Goal: Information Seeking & Learning: Find specific fact

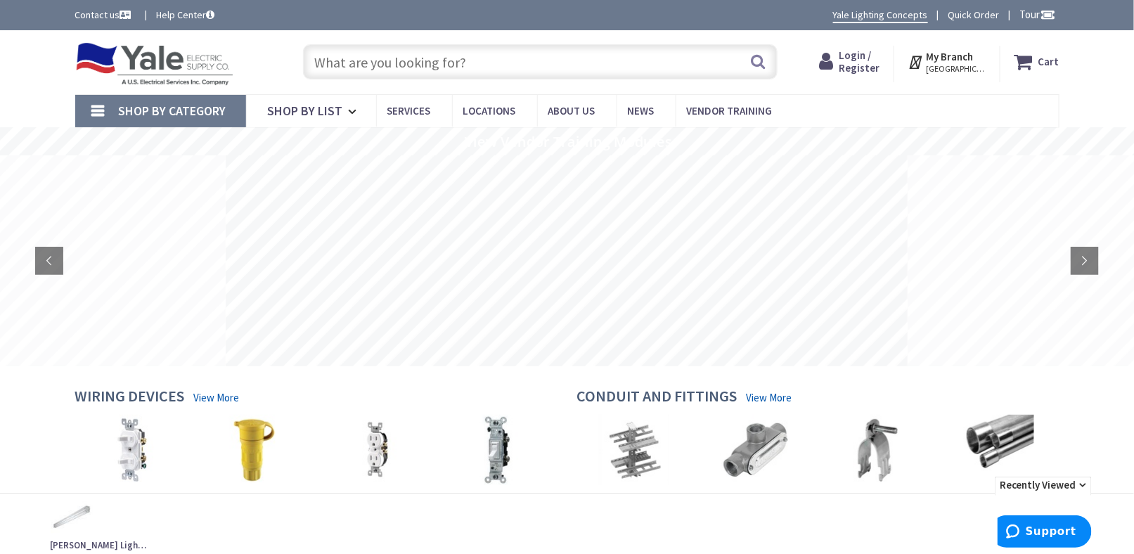
drag, startPoint x: 421, startPoint y: 57, endPoint x: 415, endPoint y: 49, distance: 10.1
click at [415, 49] on input "text" at bounding box center [540, 61] width 475 height 35
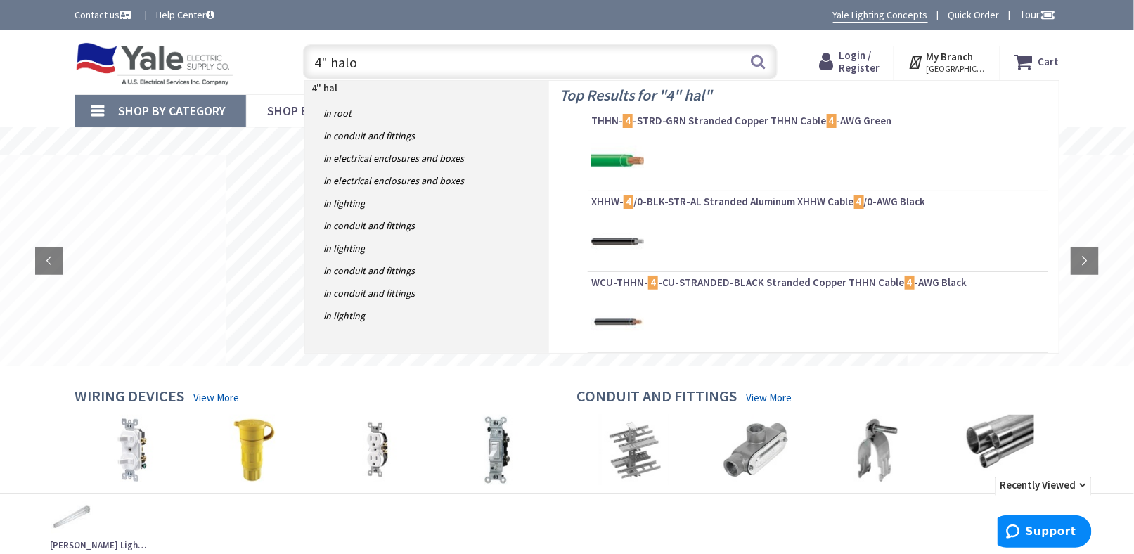
type input "4" halo"
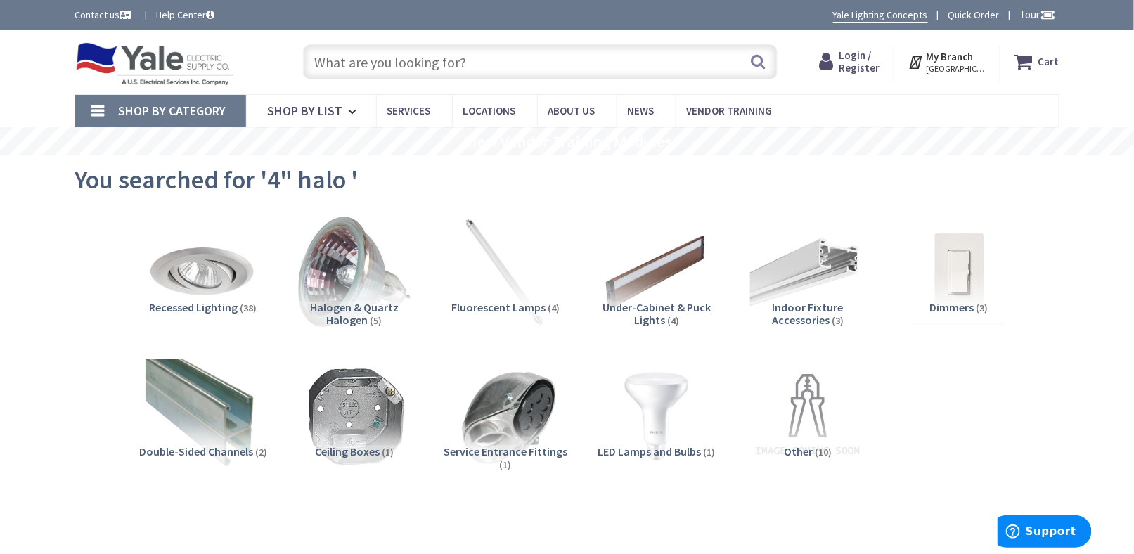
click at [383, 56] on input "text" at bounding box center [540, 61] width 475 height 35
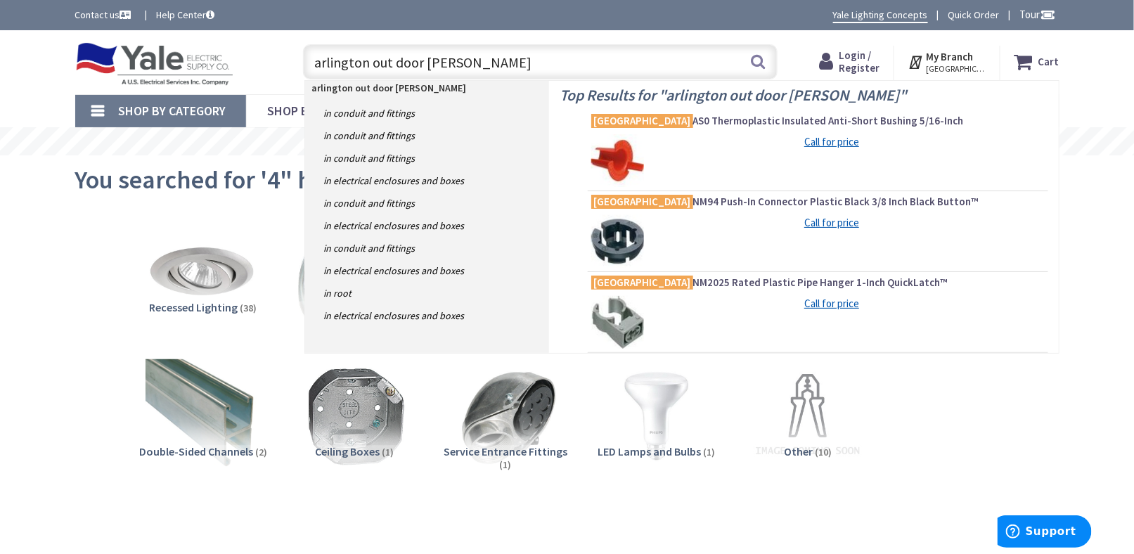
type input "arlington out door box"
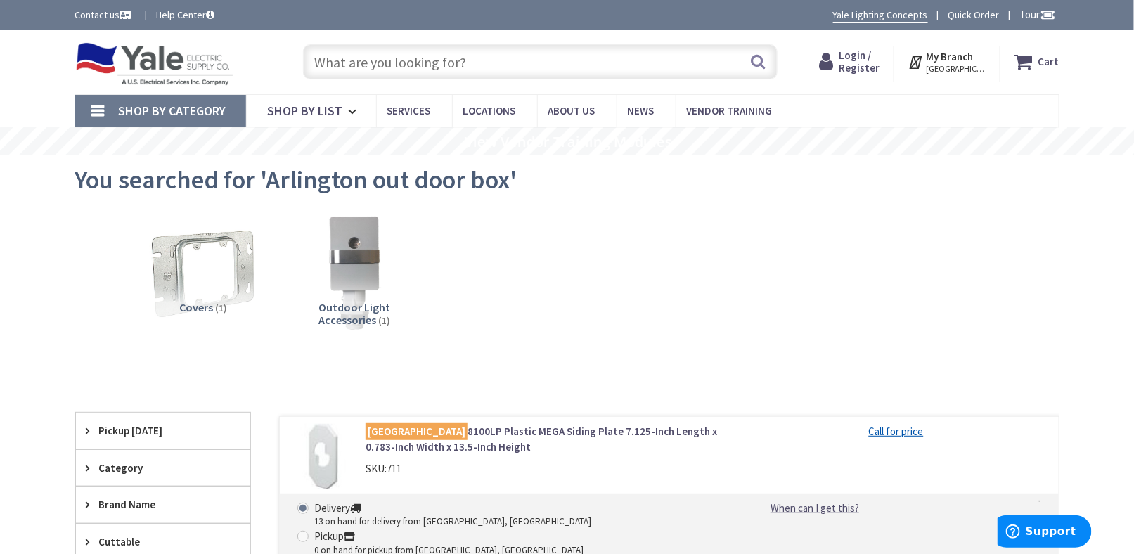
click at [431, 50] on input "text" at bounding box center [540, 61] width 475 height 35
click at [15, 189] on div "Skip to Content Toggle Nav Search Cart My Cart Close" at bounding box center [567, 558] width 1134 height 1056
click at [60, 181] on main "You searched for 'Arlington out door box' View Subcategories Covers (1) Outdoor…" at bounding box center [567, 458] width 1055 height 607
click at [356, 63] on input "text" at bounding box center [540, 61] width 475 height 35
click at [15, 262] on div "Skip to Content Toggle Nav Search Cart My Cart Close" at bounding box center [567, 558] width 1134 height 1056
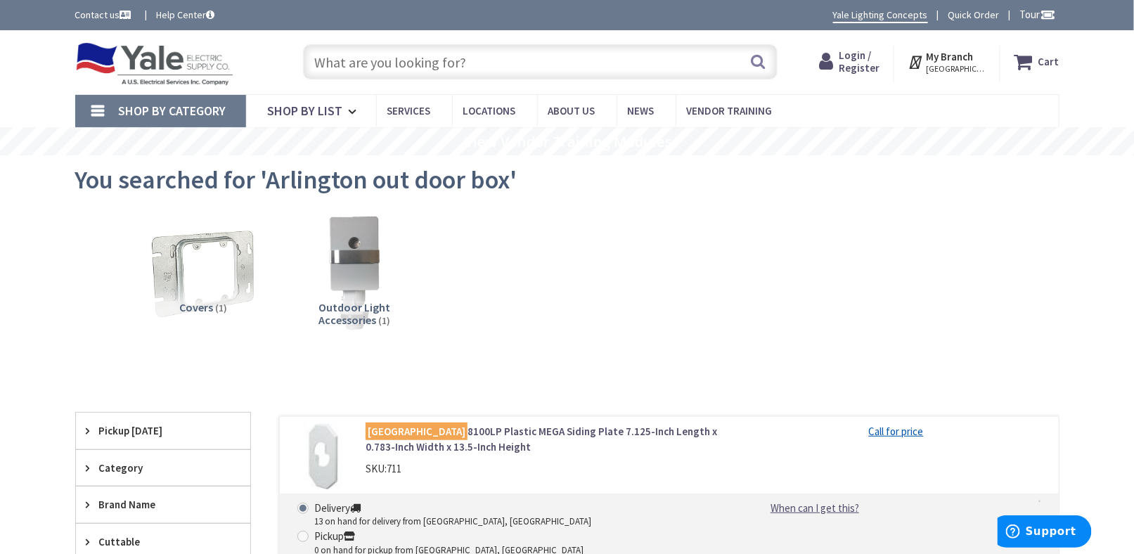
click at [188, 60] on img at bounding box center [154, 64] width 159 height 44
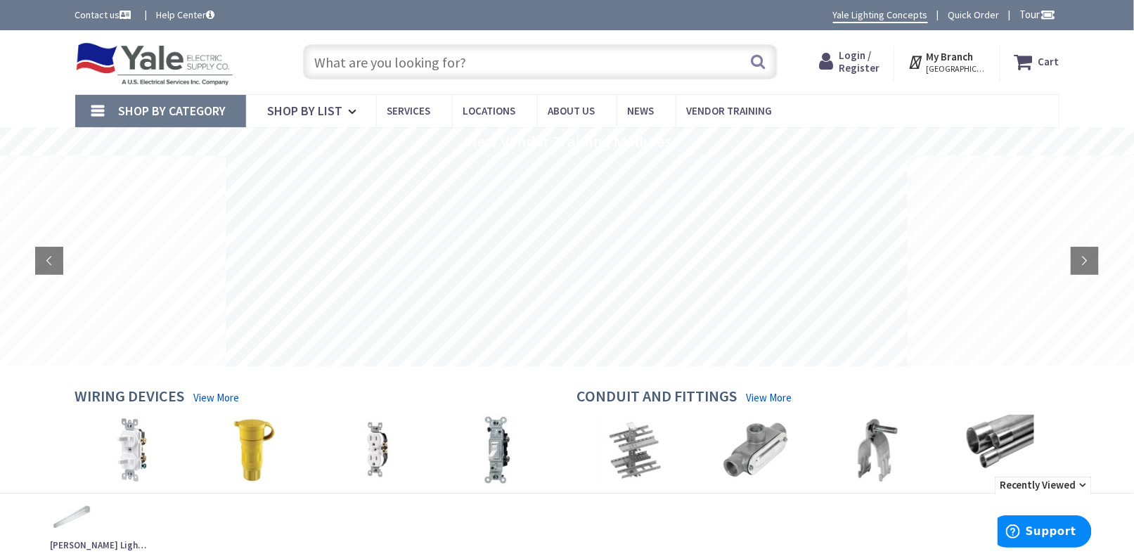
click at [410, 56] on input "text" at bounding box center [540, 61] width 475 height 35
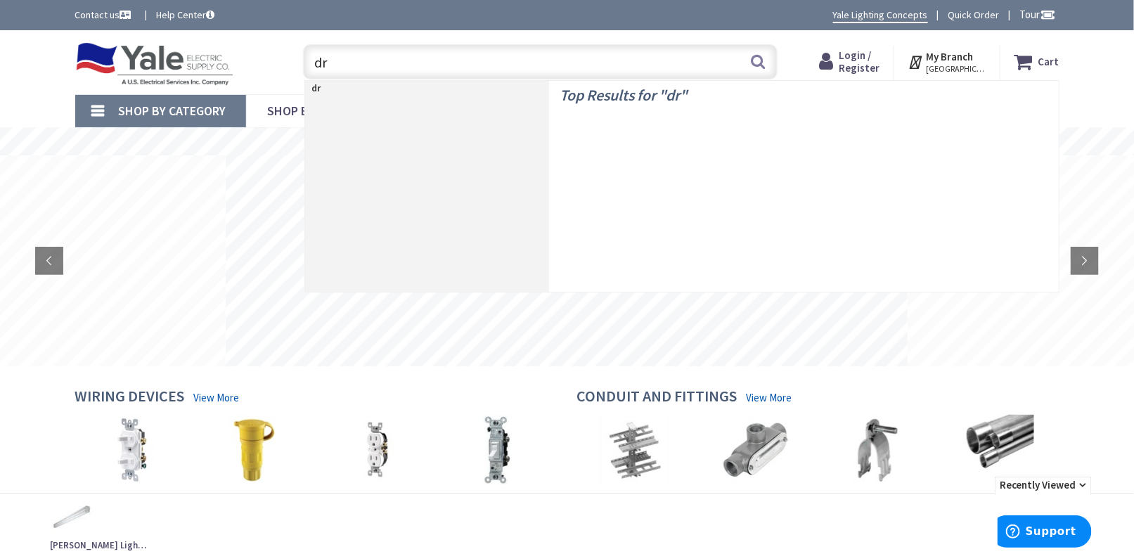
type input "d"
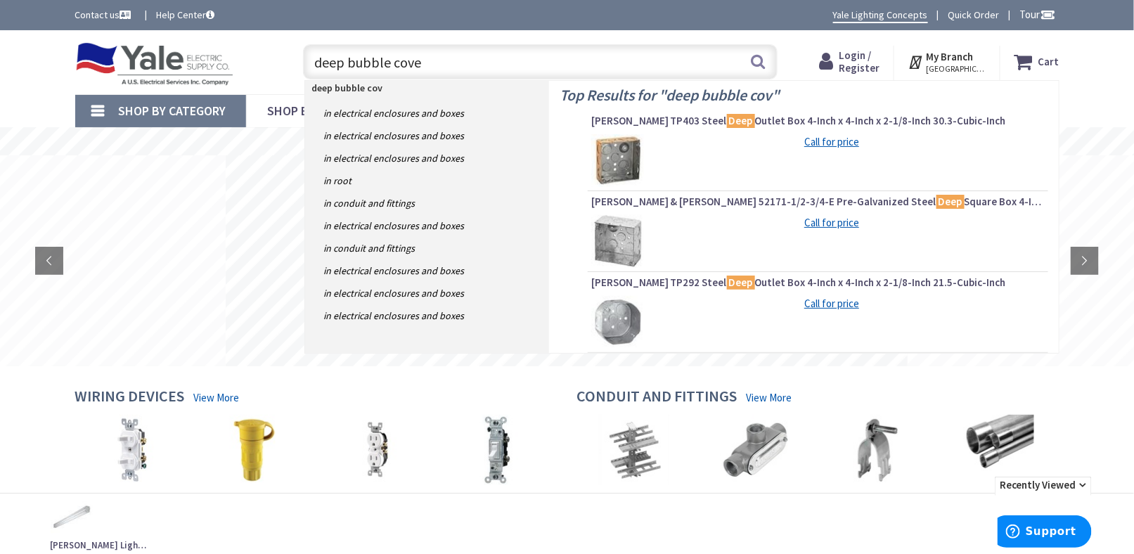
type input "deep bubble cover"
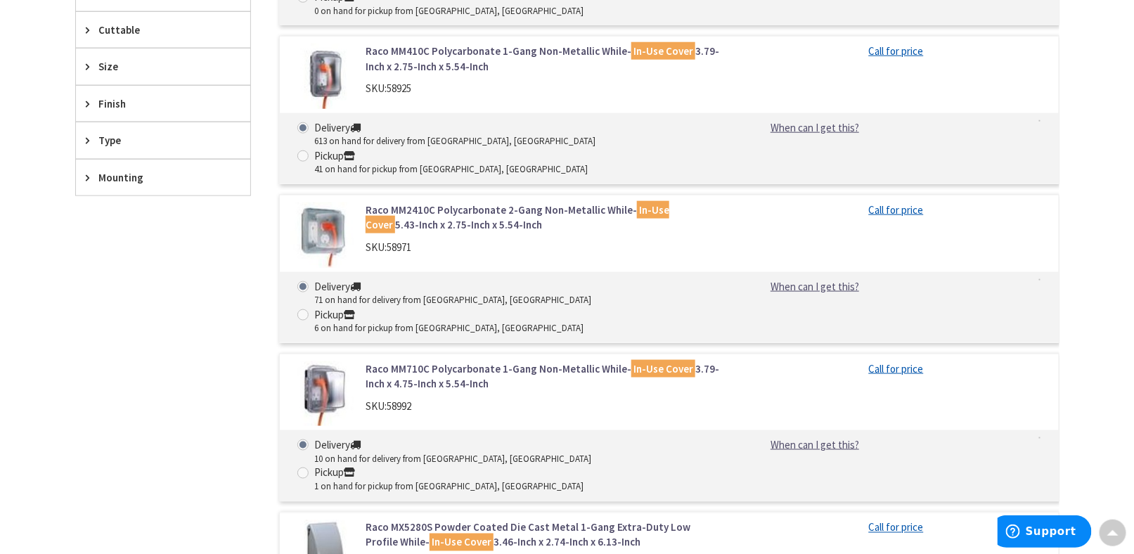
scroll to position [492, 0]
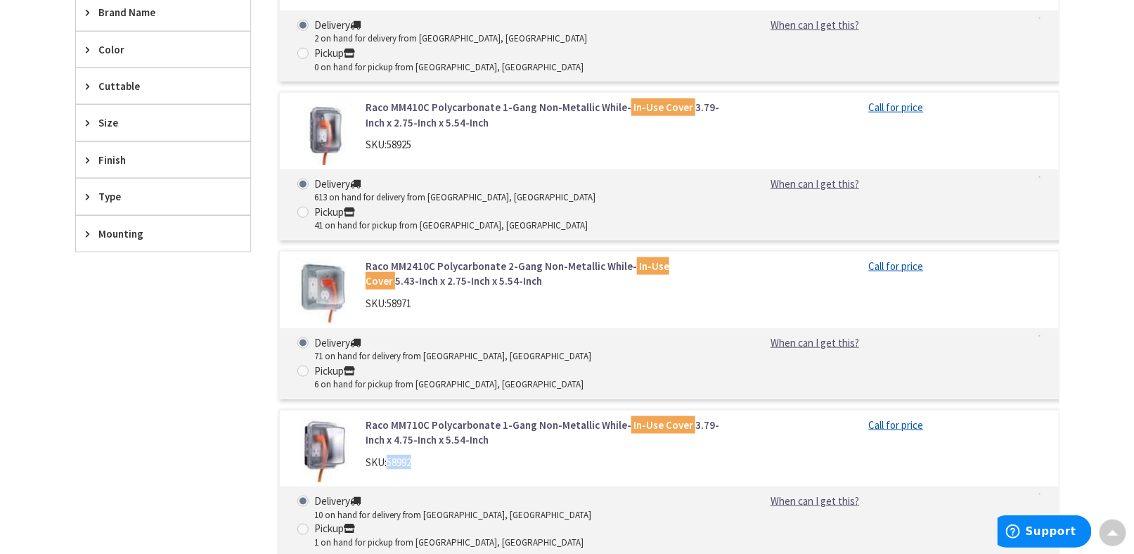
drag, startPoint x: 390, startPoint y: 380, endPoint x: 404, endPoint y: 379, distance: 14.8
click at [418, 455] on div "SKU: 58992" at bounding box center [545, 462] width 358 height 15
copy span "58992"
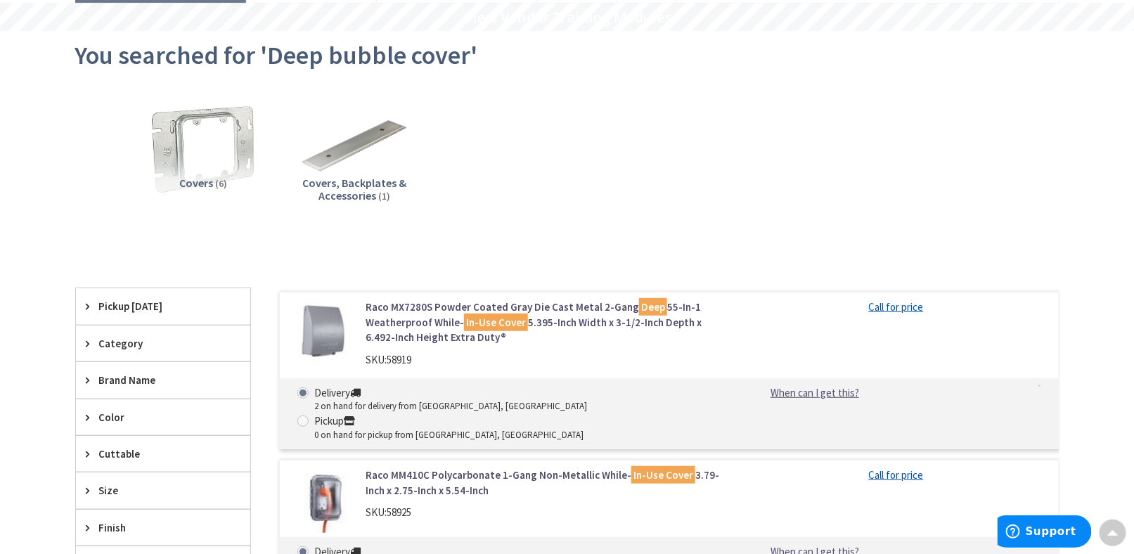
scroll to position [0, 0]
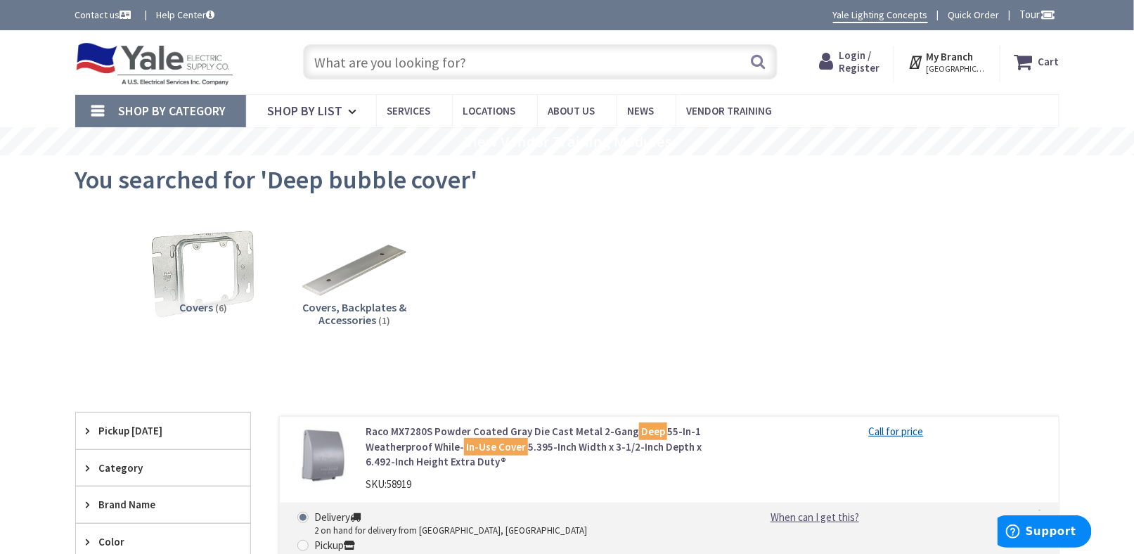
click at [444, 71] on input "text" at bounding box center [540, 61] width 475 height 35
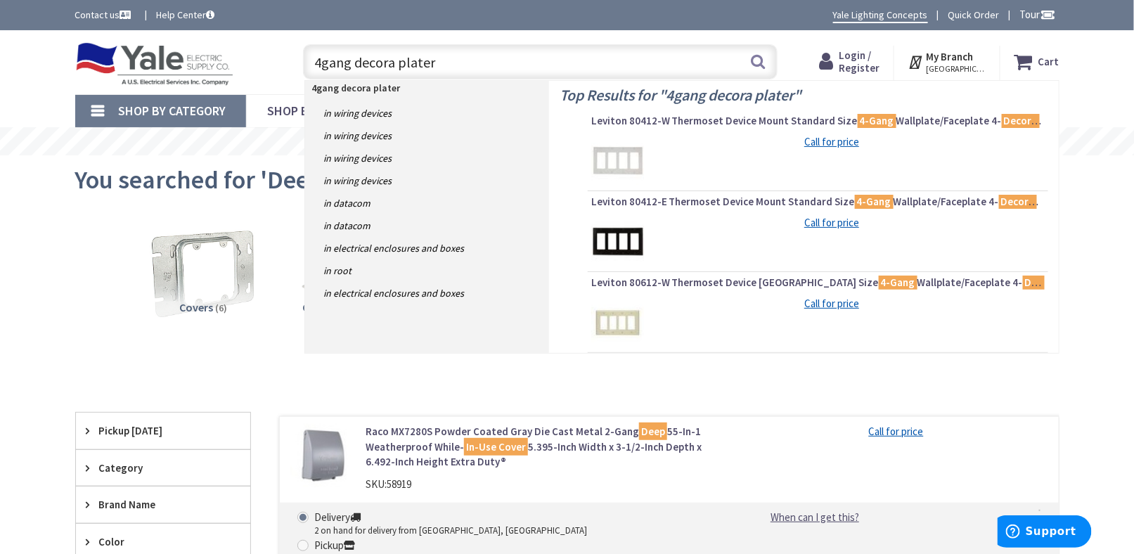
type input "4gang decora plater"
click at [760, 136] on div "Call for price" at bounding box center [836, 141] width 362 height 15
click at [620, 160] on img at bounding box center [617, 160] width 53 height 53
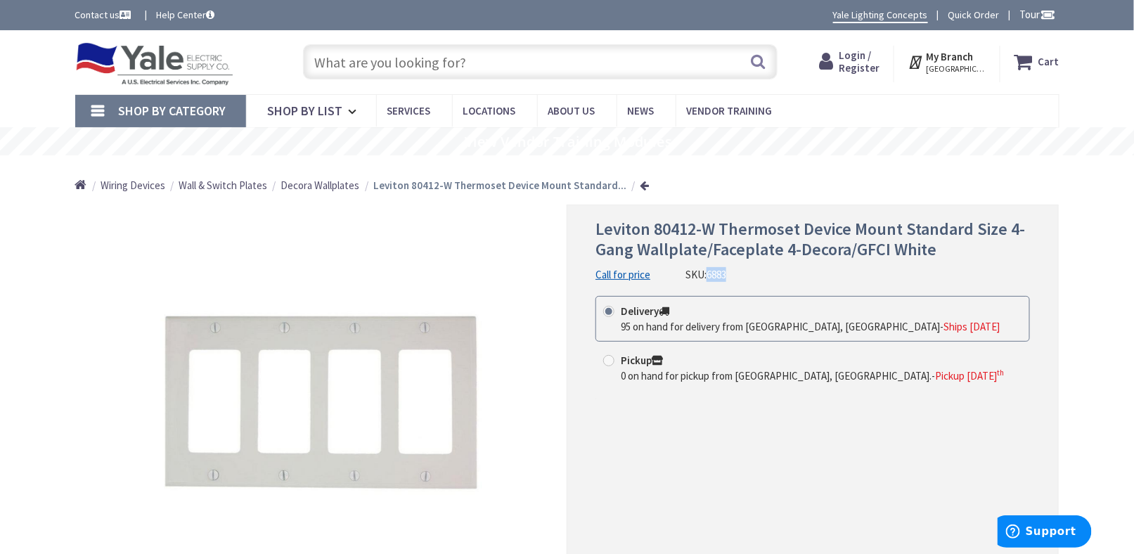
drag, startPoint x: 709, startPoint y: 276, endPoint x: 733, endPoint y: 276, distance: 24.6
click at [733, 276] on div "Leviton 80412-W Thermoset Device Mount Standard Size 4-Gang Wallplate/Faceplate…" at bounding box center [813, 250] width 435 height 63
copy span "6883"
